Goal: Check status: Check status

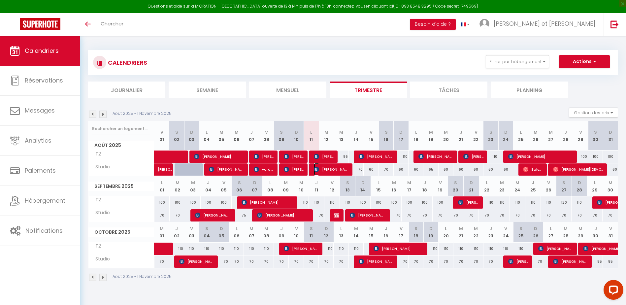
click at [328, 170] on span "[PERSON_NAME]" at bounding box center [331, 169] width 35 height 13
select select "OK"
select select "KO"
select select "0"
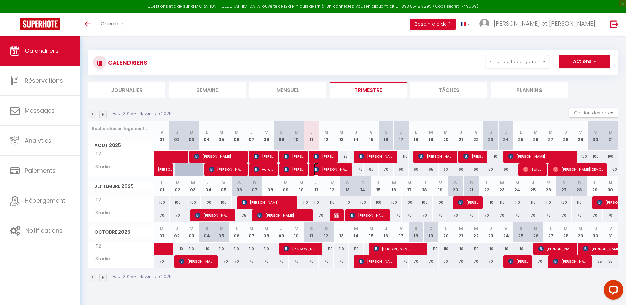
select select "1"
select select
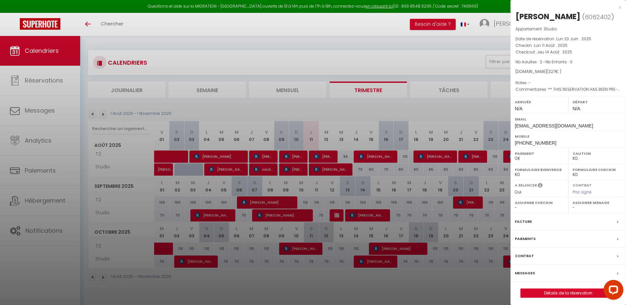
drag, startPoint x: 580, startPoint y: 16, endPoint x: 512, endPoint y: 18, distance: 68.3
click at [512, 18] on div "[PERSON_NAME] ( 6062402 ) Appartement : Studio Date de réservation : Lun 23 Jui…" at bounding box center [567, 154] width 115 height 286
copy div "[PERSON_NAME]"
click at [326, 157] on div at bounding box center [313, 152] width 626 height 305
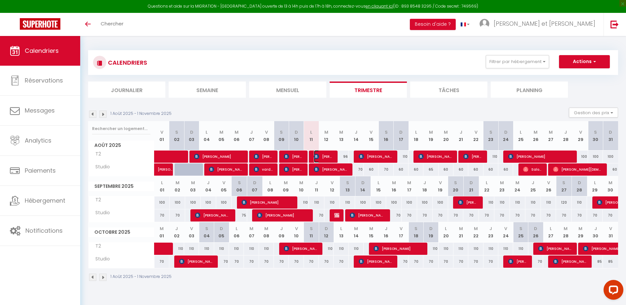
click at [326, 157] on span "[PERSON_NAME]" at bounding box center [324, 156] width 20 height 13
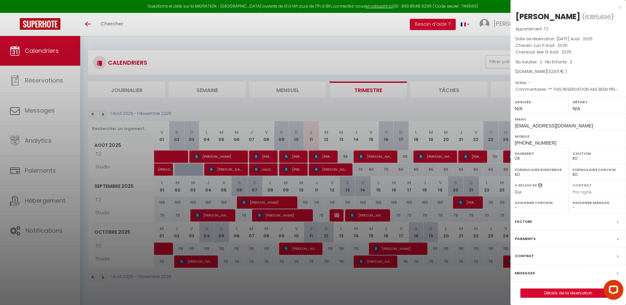
click at [564, 14] on div "[PERSON_NAME]" at bounding box center [547, 16] width 65 height 11
click at [564, 16] on div "[PERSON_NAME]" at bounding box center [547, 16] width 65 height 11
drag, startPoint x: 565, startPoint y: 16, endPoint x: 516, endPoint y: 18, distance: 49.5
click at [516, 18] on div "[PERSON_NAME]" at bounding box center [547, 16] width 65 height 11
copy div "[PERSON_NAME]"
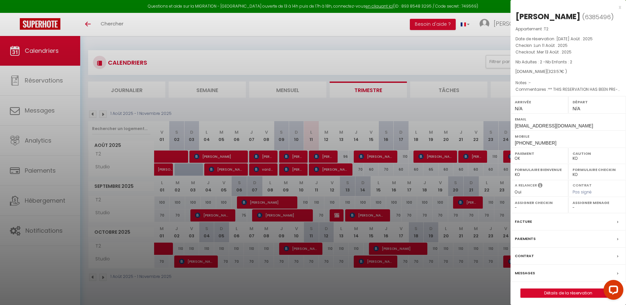
click at [291, 94] on div at bounding box center [313, 152] width 626 height 305
